Goal: Navigation & Orientation: Find specific page/section

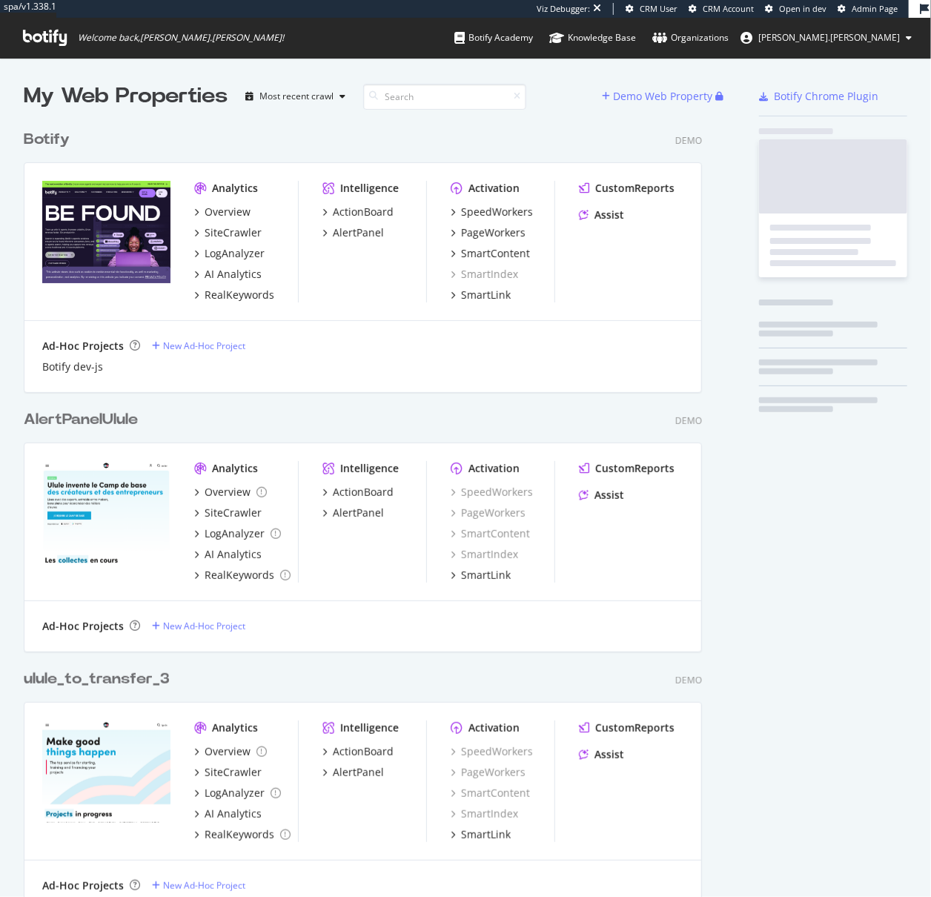
scroll to position [886, 911]
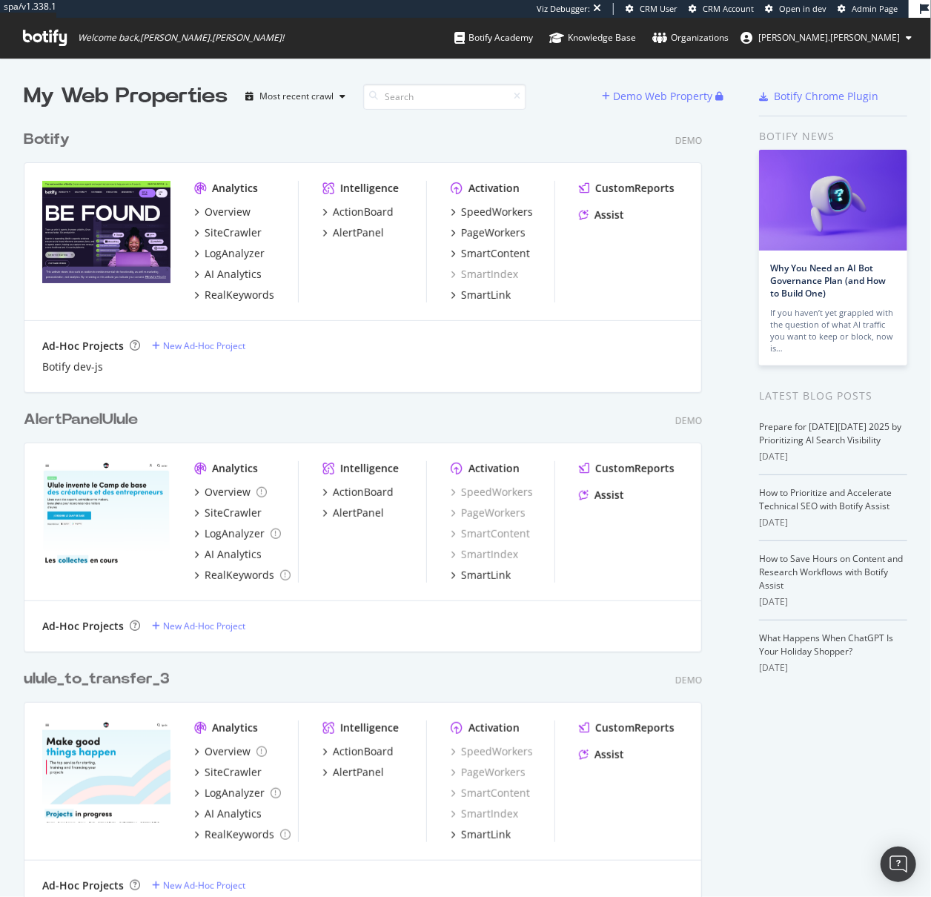
click at [885, 4] on span "Admin Page" at bounding box center [874, 8] width 46 height 11
